Goal: Task Accomplishment & Management: Complete application form

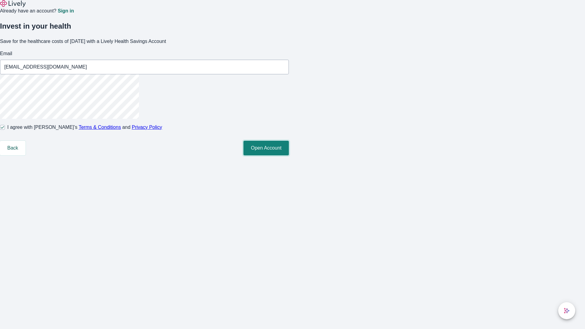
click at [289, 155] on button "Open Account" at bounding box center [265, 148] width 45 height 15
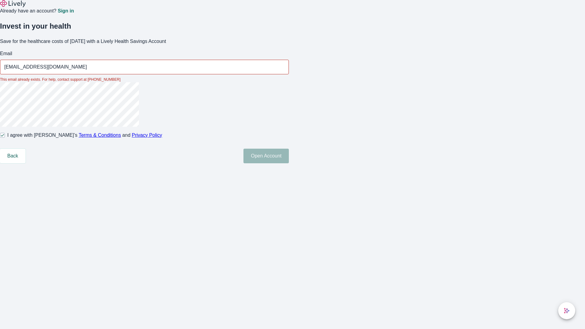
type input "Imelda13250811132805@hotmail.com"
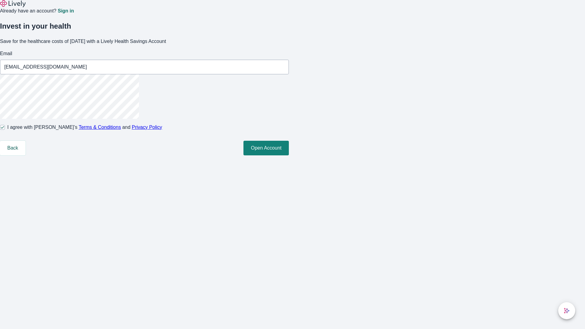
click at [5, 130] on input "I agree with Lively’s Terms & Conditions and Privacy Policy" at bounding box center [2, 127] width 5 height 5
checkbox input "false"
type input "Chris.Daugherty-Kohler1250811132805@yahoo.com"
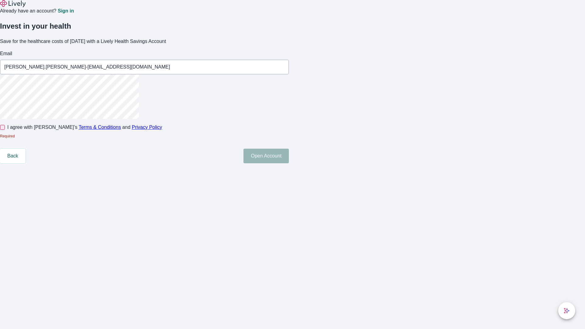
click at [5, 130] on input "I agree with Lively’s Terms & Conditions and Privacy Policy" at bounding box center [2, 127] width 5 height 5
checkbox input "true"
click at [289, 163] on button "Open Account" at bounding box center [265, 156] width 45 height 15
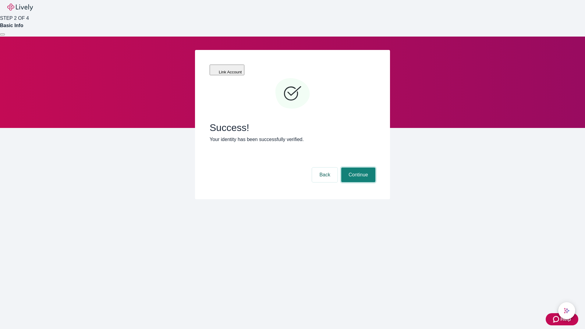
click at [357, 167] on button "Continue" at bounding box center [358, 174] width 34 height 15
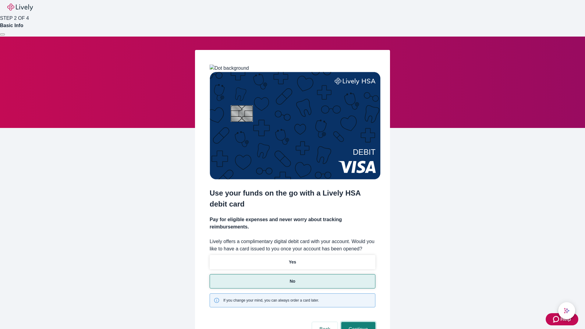
click at [357, 322] on button "Continue" at bounding box center [358, 329] width 34 height 15
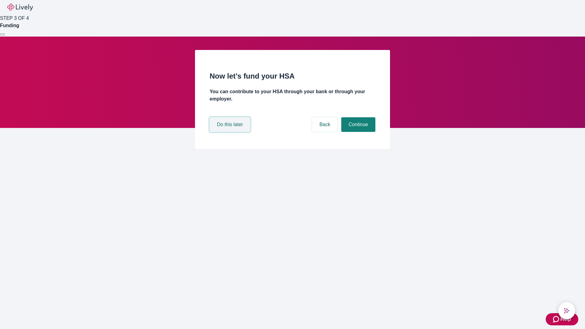
click at [231, 132] on button "Do this later" at bounding box center [229, 124] width 40 height 15
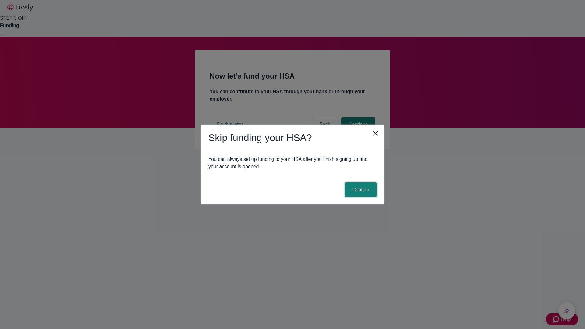
click at [360, 190] on button "Confirm" at bounding box center [361, 189] width 32 height 15
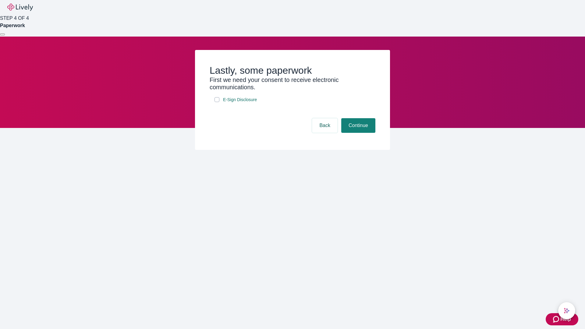
click at [217, 102] on input "E-Sign Disclosure" at bounding box center [216, 99] width 5 height 5
checkbox input "true"
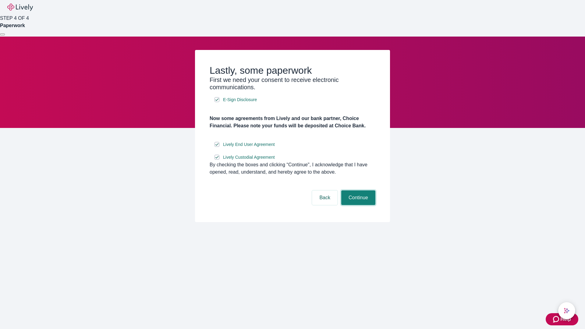
click at [357, 205] on button "Continue" at bounding box center [358, 197] width 34 height 15
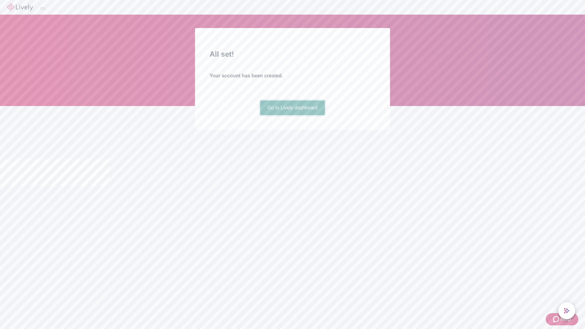
click at [292, 115] on link "Go to Lively dashboard" at bounding box center [292, 107] width 65 height 15
